Goal: Task Accomplishment & Management: Manage account settings

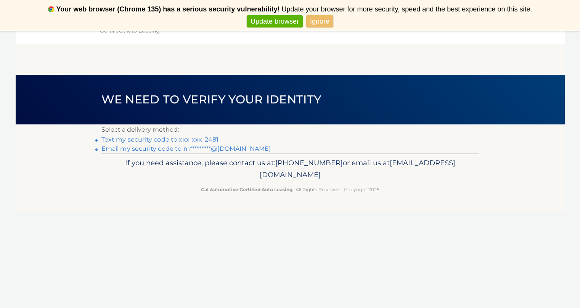
click at [203, 139] on link "Text my security code to xxx-xxx-2481" at bounding box center [159, 139] width 117 height 7
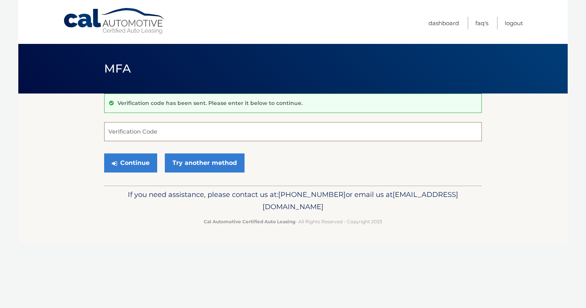
click at [152, 132] on input "Verification Code" at bounding box center [293, 131] width 378 height 19
type input "011880"
click at [123, 165] on button "Continue" at bounding box center [130, 162] width 53 height 19
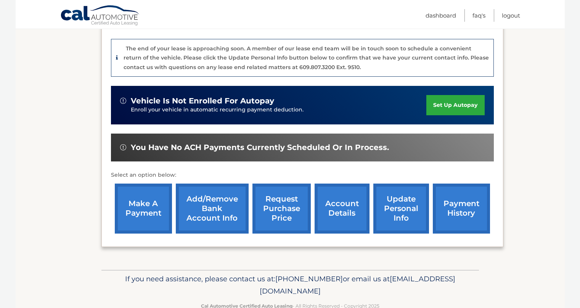
scroll to position [192, 0]
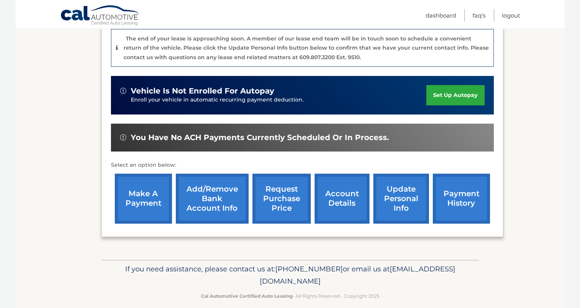
click at [146, 201] on link "make a payment" at bounding box center [143, 199] width 57 height 50
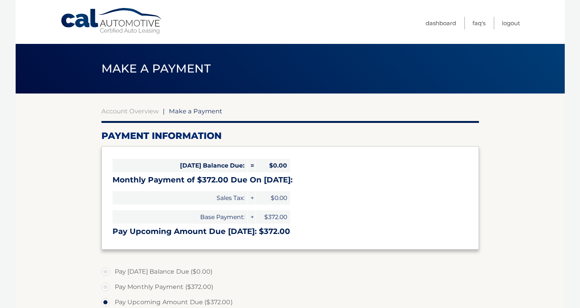
select select "ZjQzZTZlNmEtYjMwNy00Yjk3LTgwZTQtNTYyNmU3MjkyZDRh"
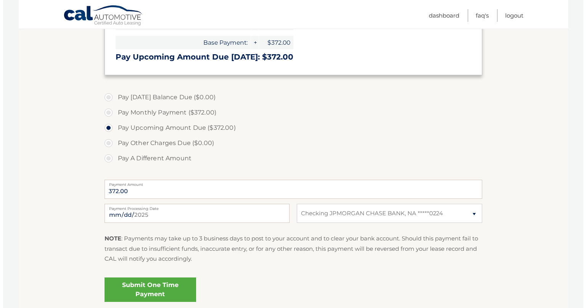
scroll to position [186, 0]
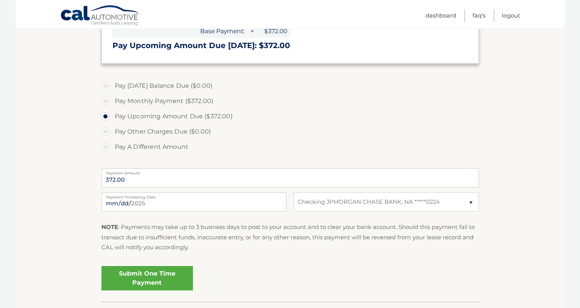
click at [138, 280] on link "Submit One Time Payment" at bounding box center [147, 278] width 92 height 24
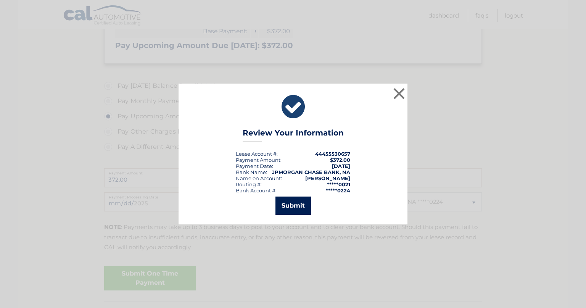
click at [289, 206] on button "Submit" at bounding box center [292, 205] width 35 height 18
